Goal: Information Seeking & Learning: Learn about a topic

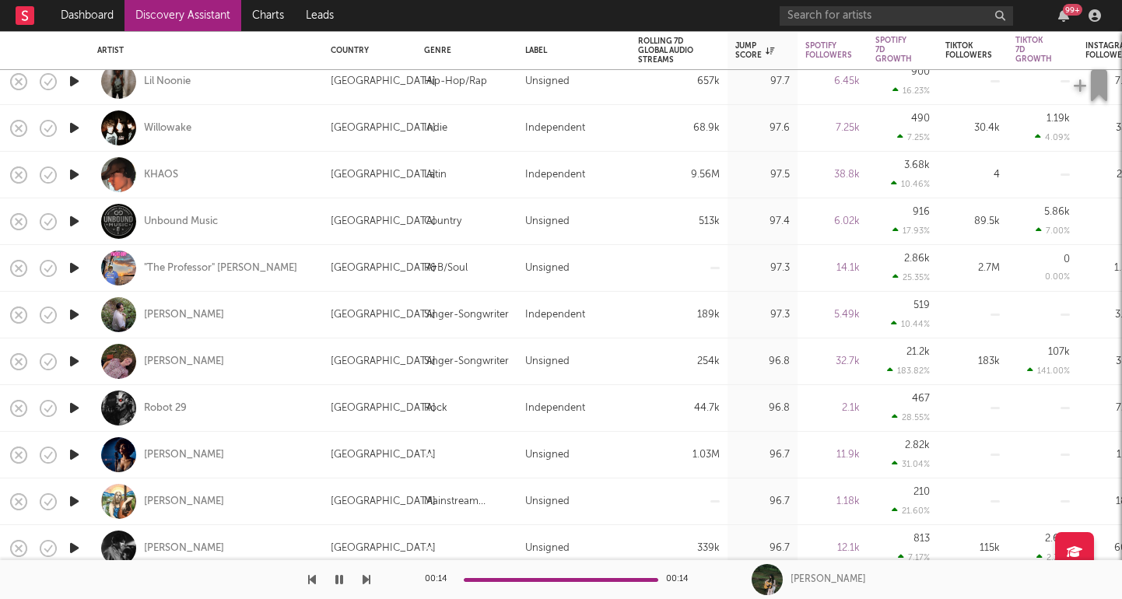
click at [70, 316] on icon "button" at bounding box center [74, 314] width 16 height 19
click at [164, 315] on div "[PERSON_NAME]" at bounding box center [184, 315] width 80 height 14
click at [934, 3] on div "99 +" at bounding box center [942, 15] width 327 height 31
click at [934, 26] on div "99 +" at bounding box center [942, 15] width 327 height 31
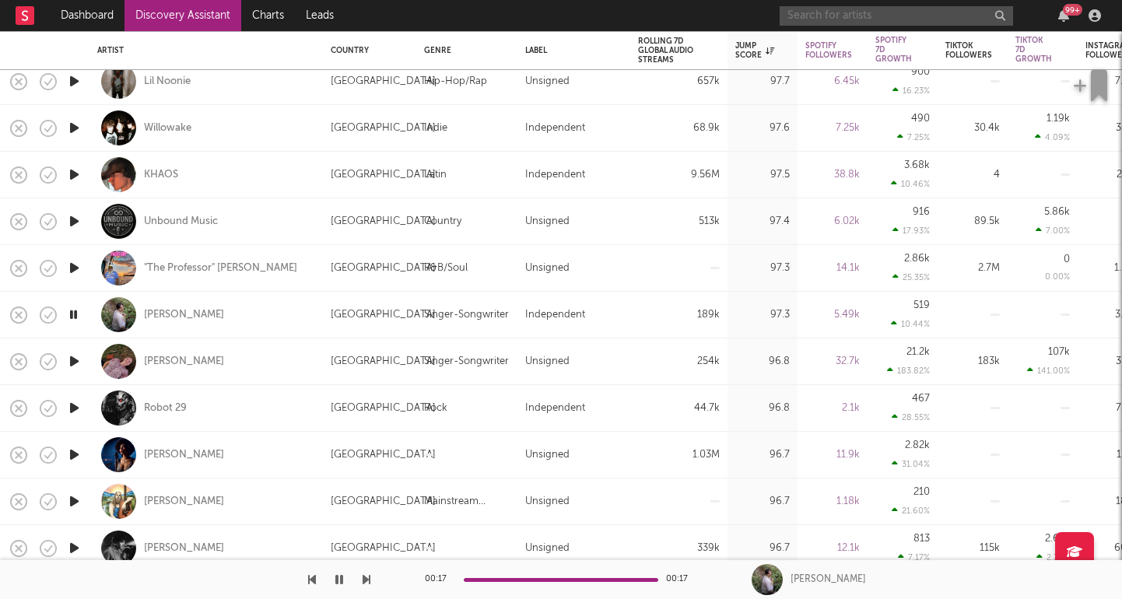
click at [934, 23] on input "text" at bounding box center [895, 15] width 233 height 19
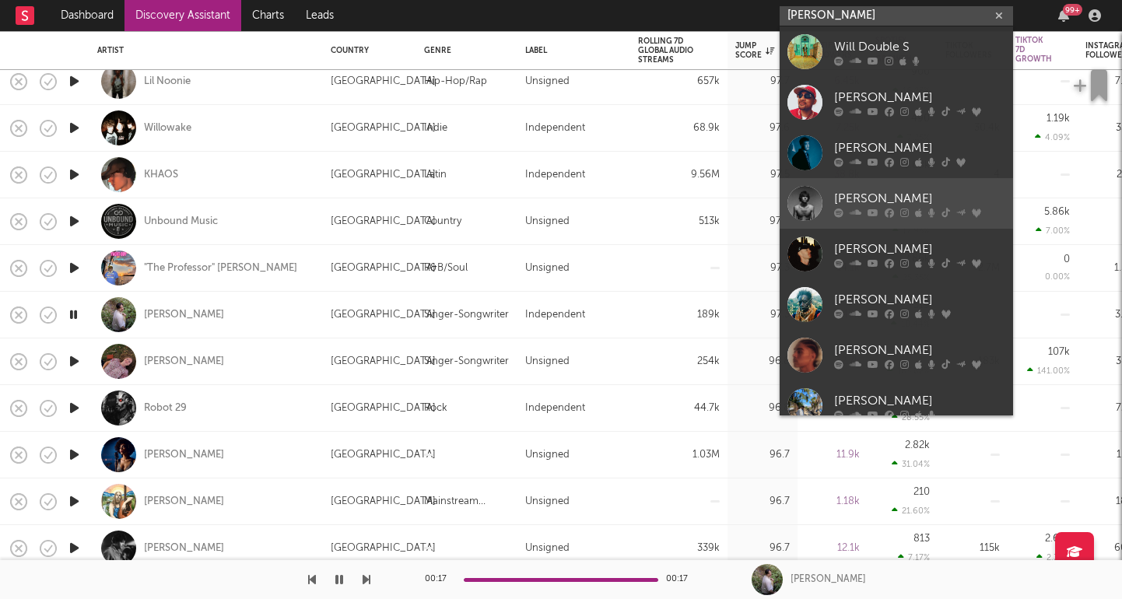
type input "[PERSON_NAME]"
click at [914, 203] on div "[PERSON_NAME]" at bounding box center [919, 198] width 171 height 19
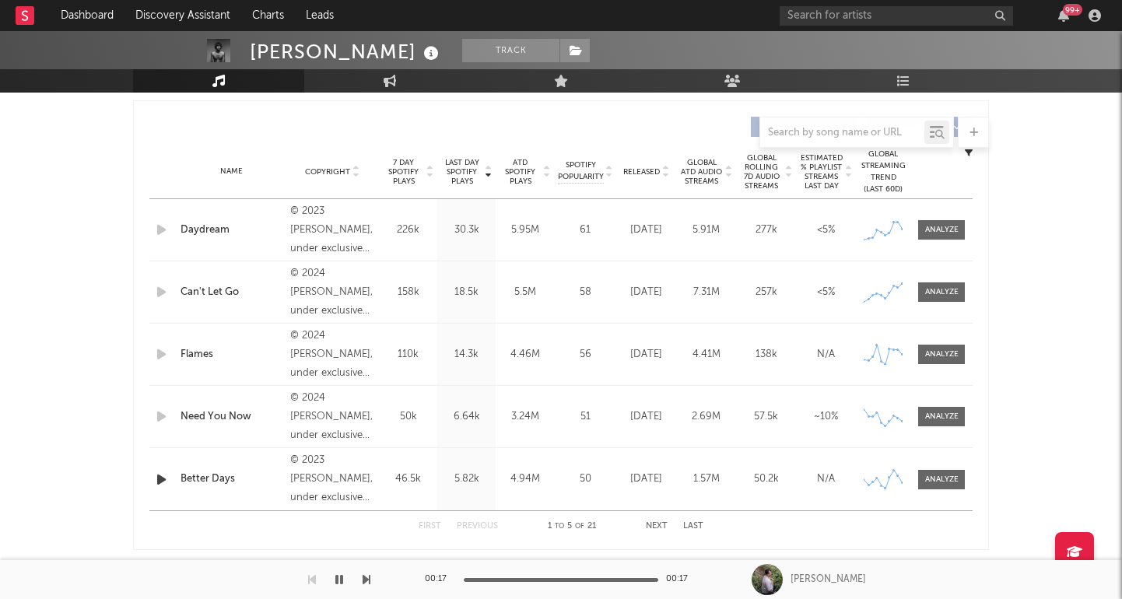
scroll to position [637, 0]
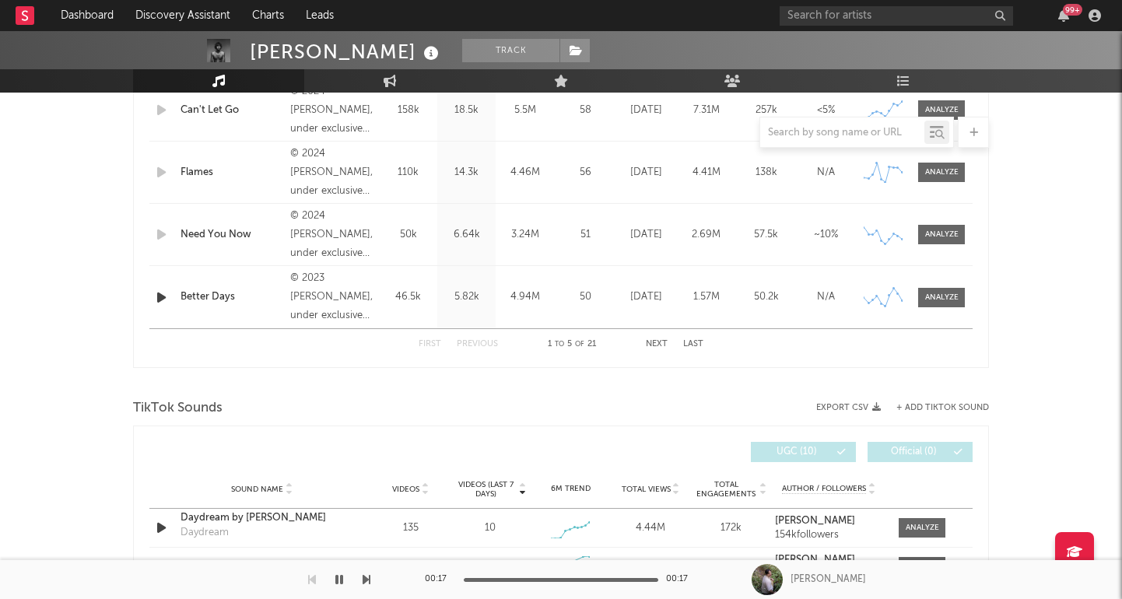
select select "6m"
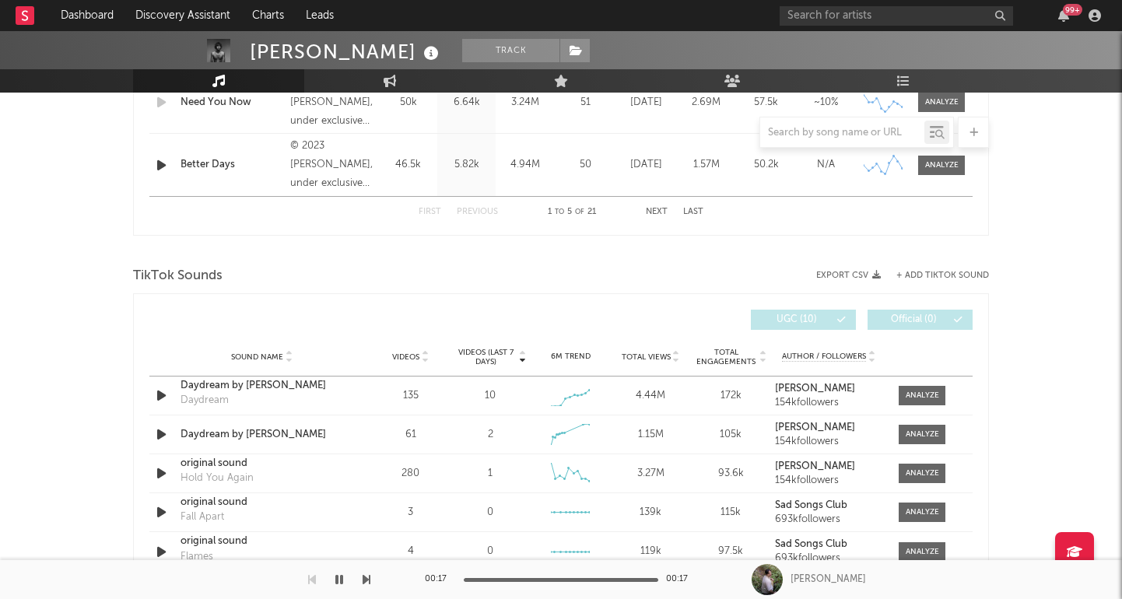
scroll to position [986, 0]
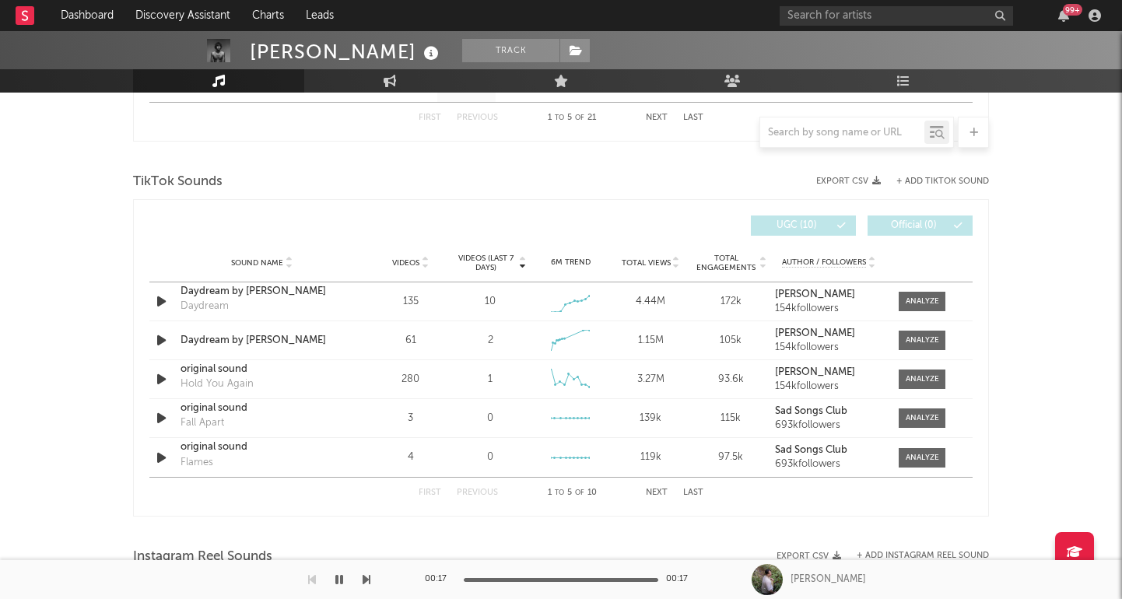
click at [426, 257] on icon at bounding box center [425, 260] width 8 height 6
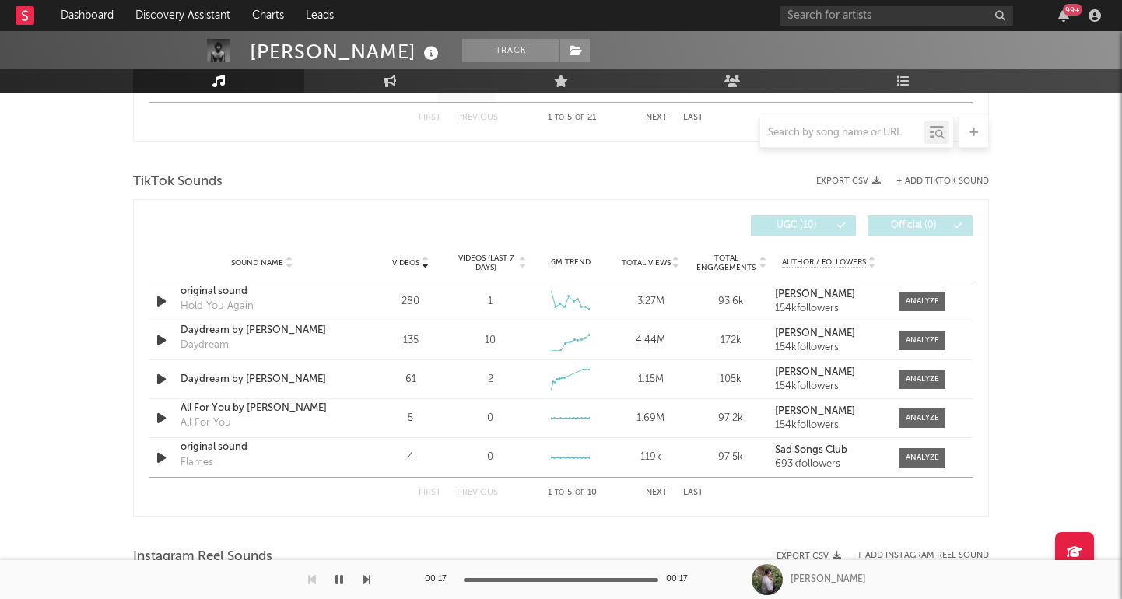
click at [426, 257] on icon at bounding box center [425, 260] width 8 height 6
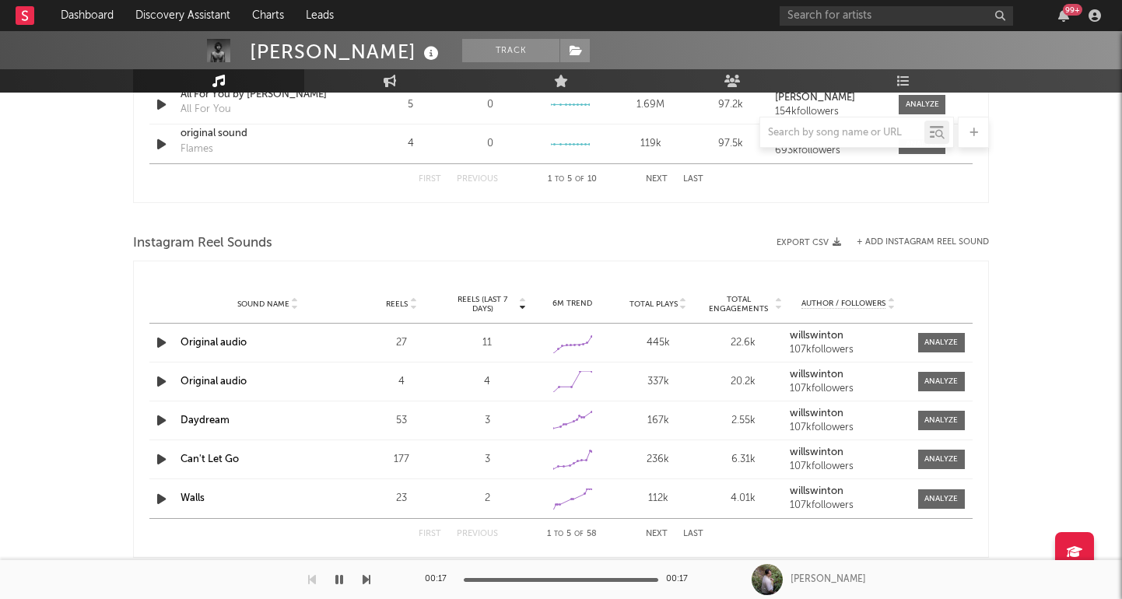
scroll to position [1353, 0]
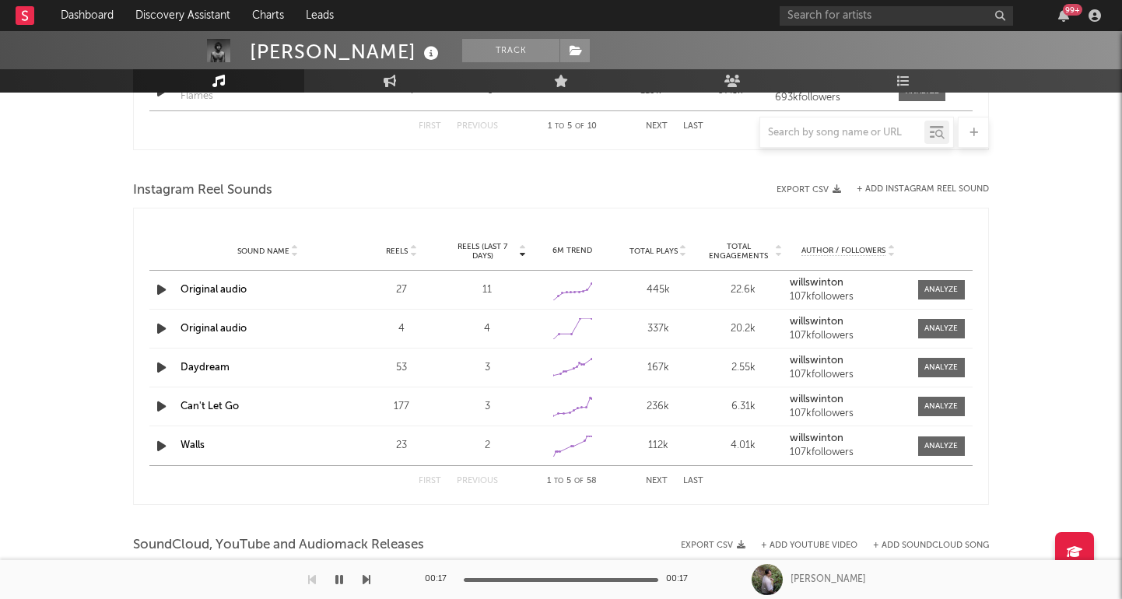
click at [413, 247] on icon at bounding box center [413, 248] width 8 height 6
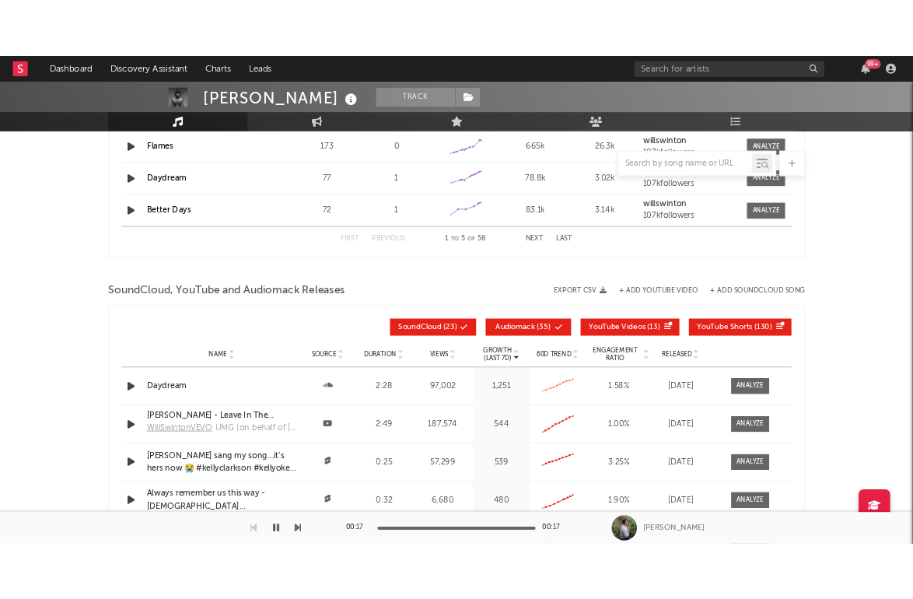
scroll to position [1570, 0]
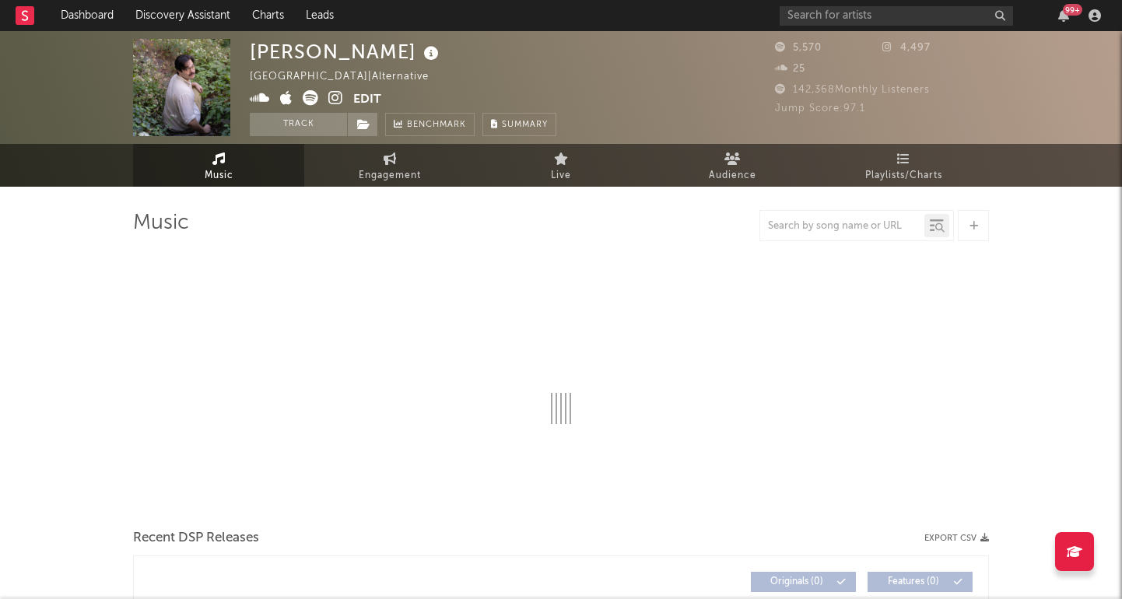
select select "1w"
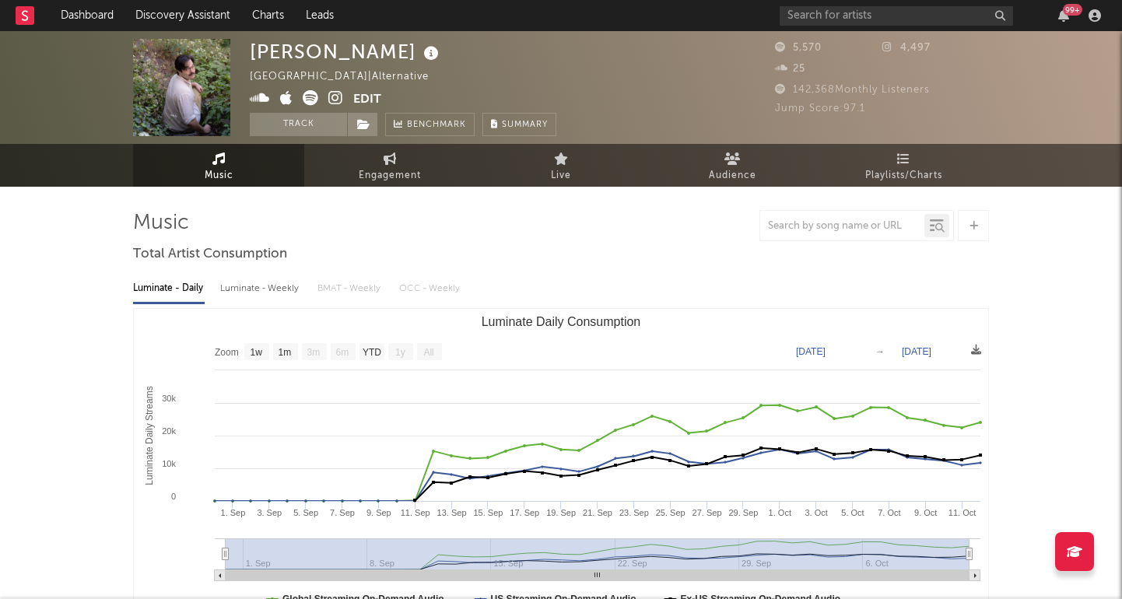
click at [342, 93] on icon at bounding box center [335, 98] width 15 height 16
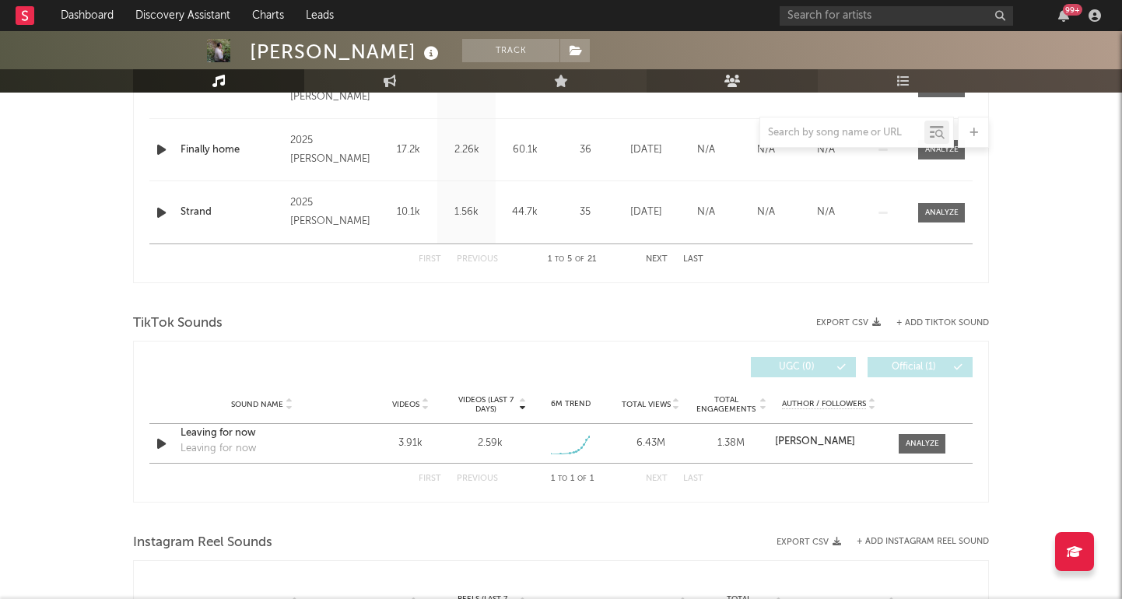
scroll to position [821, 0]
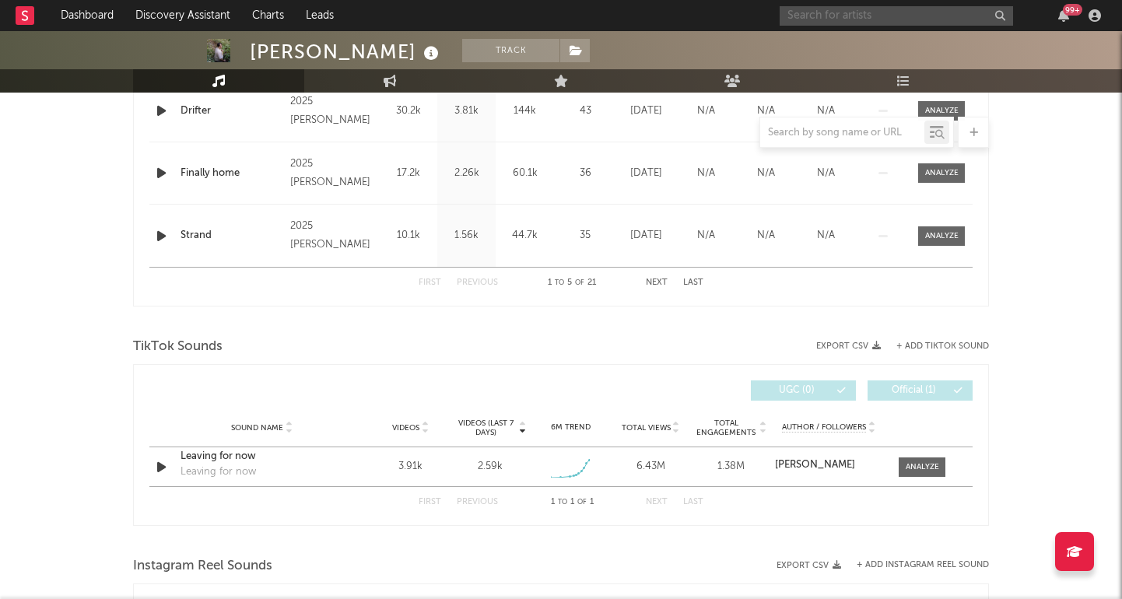
click at [911, 25] on input "text" at bounding box center [895, 15] width 233 height 19
click at [657, 312] on div at bounding box center [561, 321] width 856 height 23
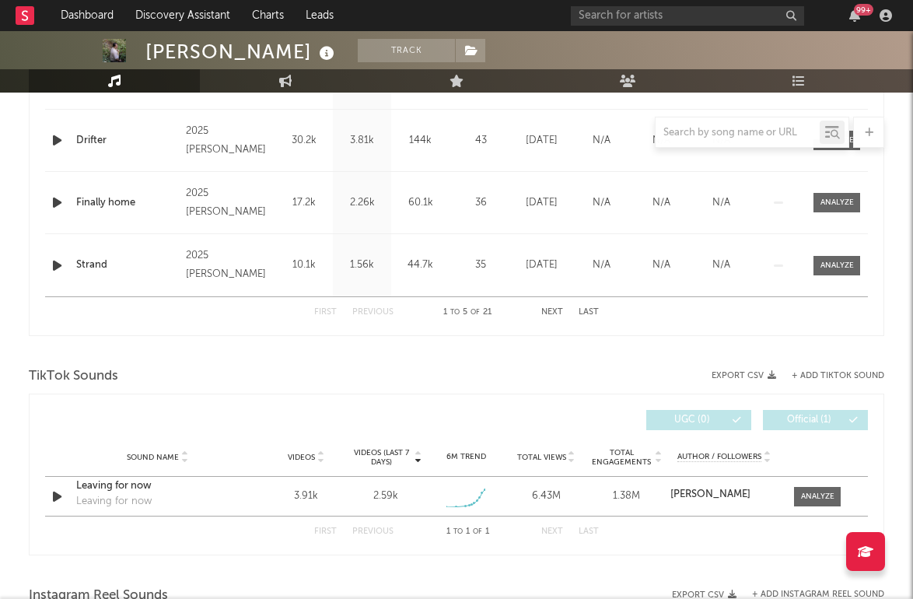
scroll to position [885, 0]
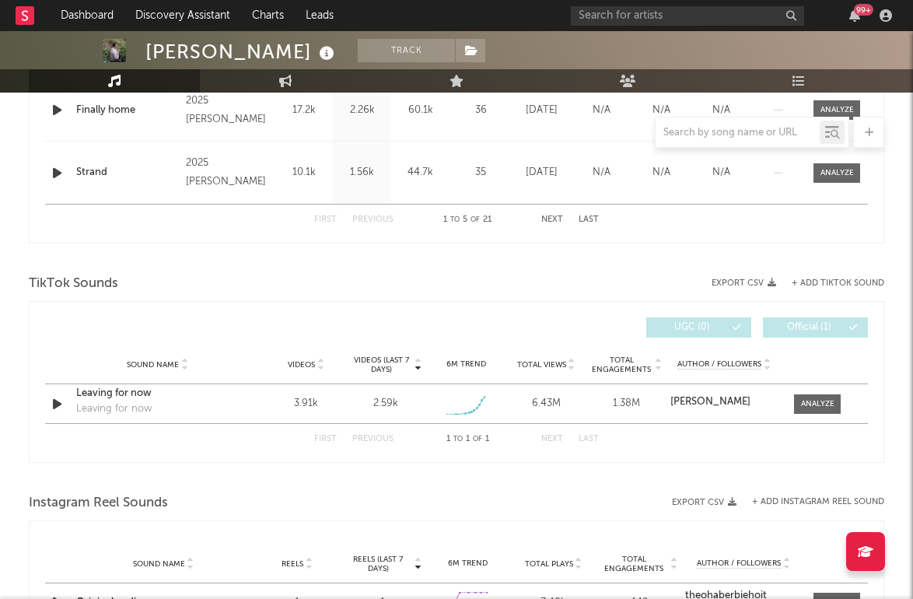
click at [126, 376] on div "Sound Name Videos Videos (last 7 days) Weekly Growth % 6M Trend Total Views Tot…" at bounding box center [456, 364] width 823 height 39
click at [124, 391] on div "Leaving for now" at bounding box center [157, 394] width 163 height 16
